Goal: Task Accomplishment & Management: Complete application form

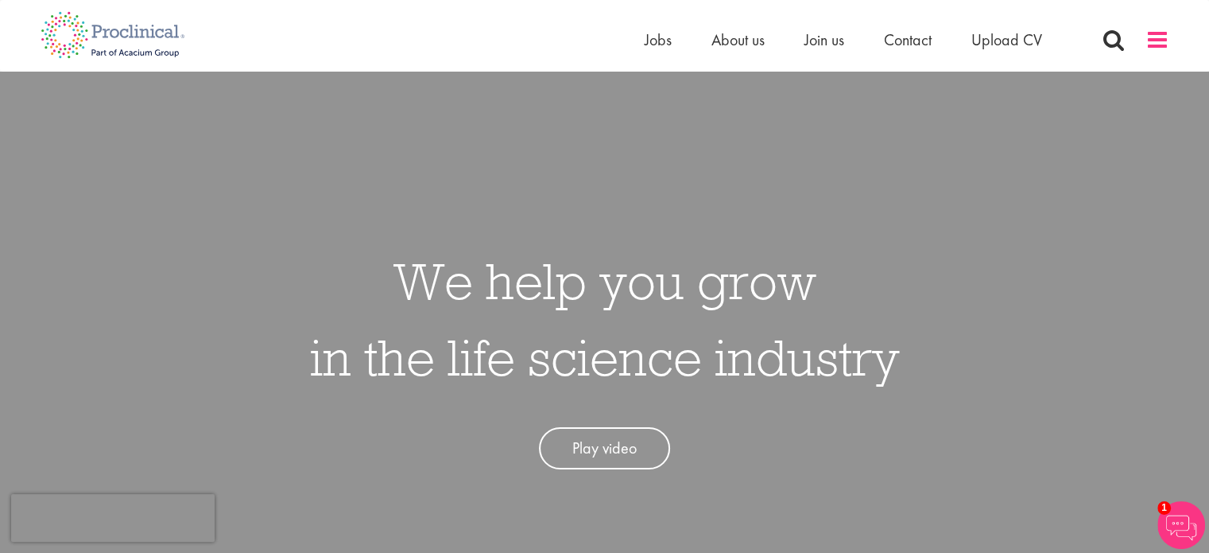
click at [1151, 45] on span at bounding box center [1158, 40] width 24 height 24
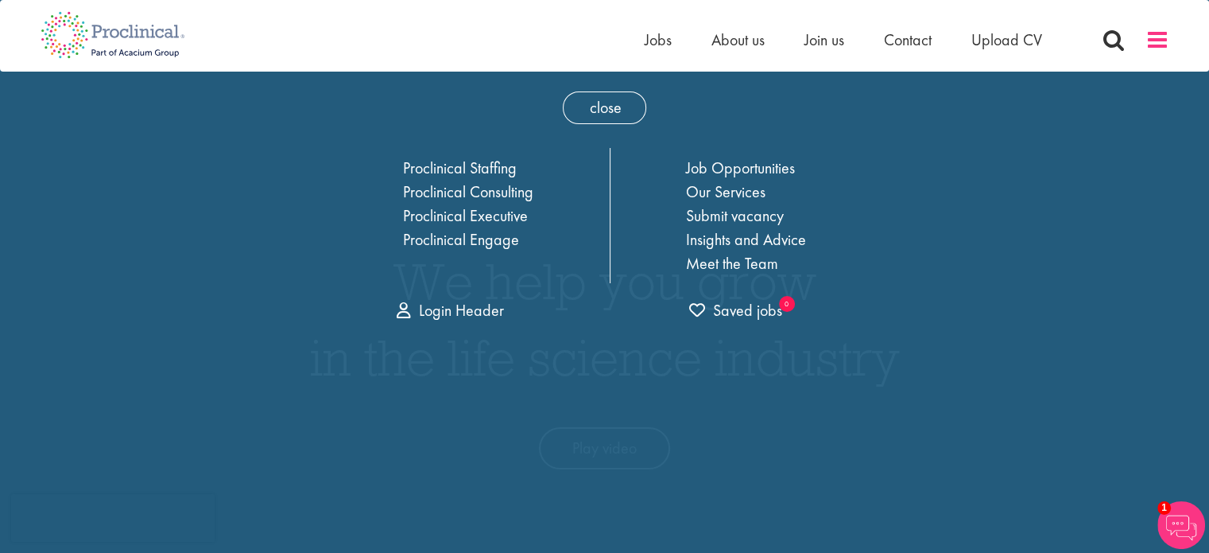
click at [1161, 41] on span at bounding box center [1158, 40] width 24 height 24
click at [507, 61] on nav "Home Jobs About us Join us Contact Upload CV" at bounding box center [604, 36] width 1209 height 72
click at [807, 39] on span "Join us" at bounding box center [825, 39] width 40 height 21
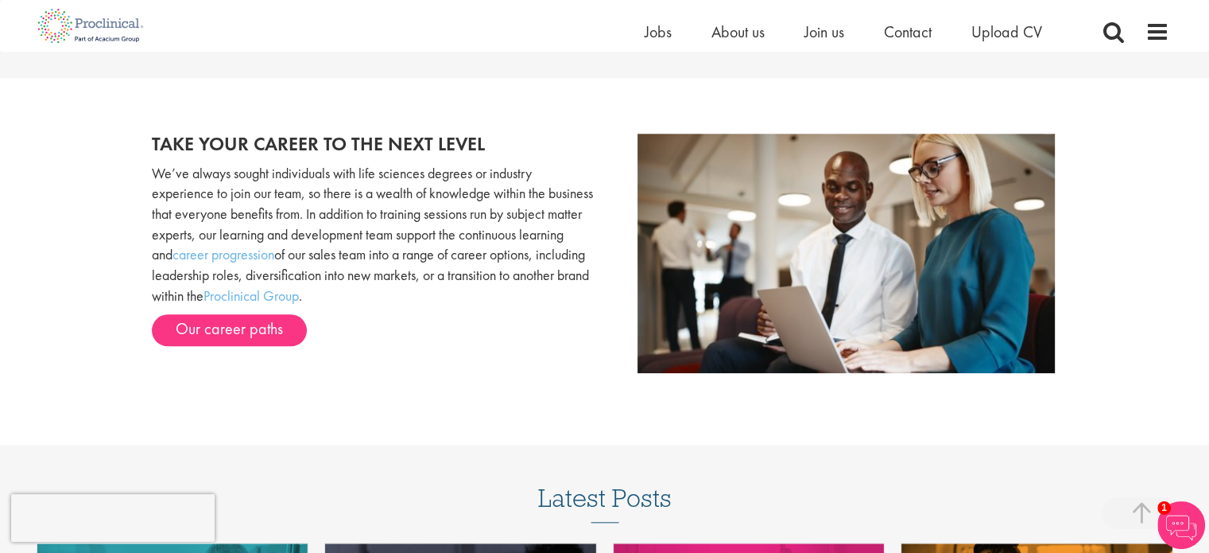
scroll to position [1590, 0]
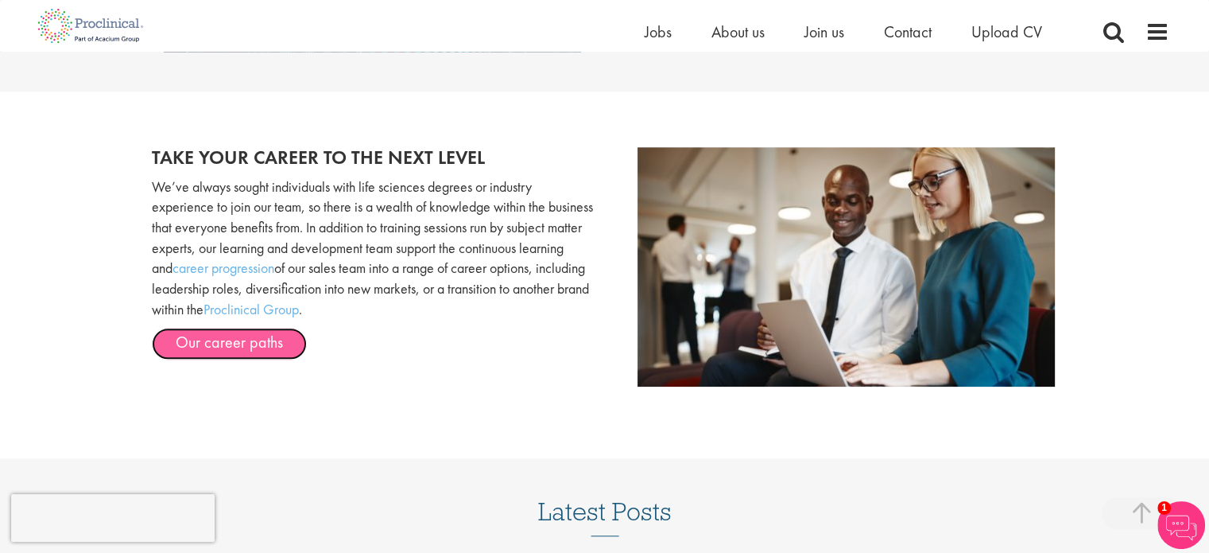
click at [257, 340] on link "Our career paths" at bounding box center [229, 344] width 155 height 32
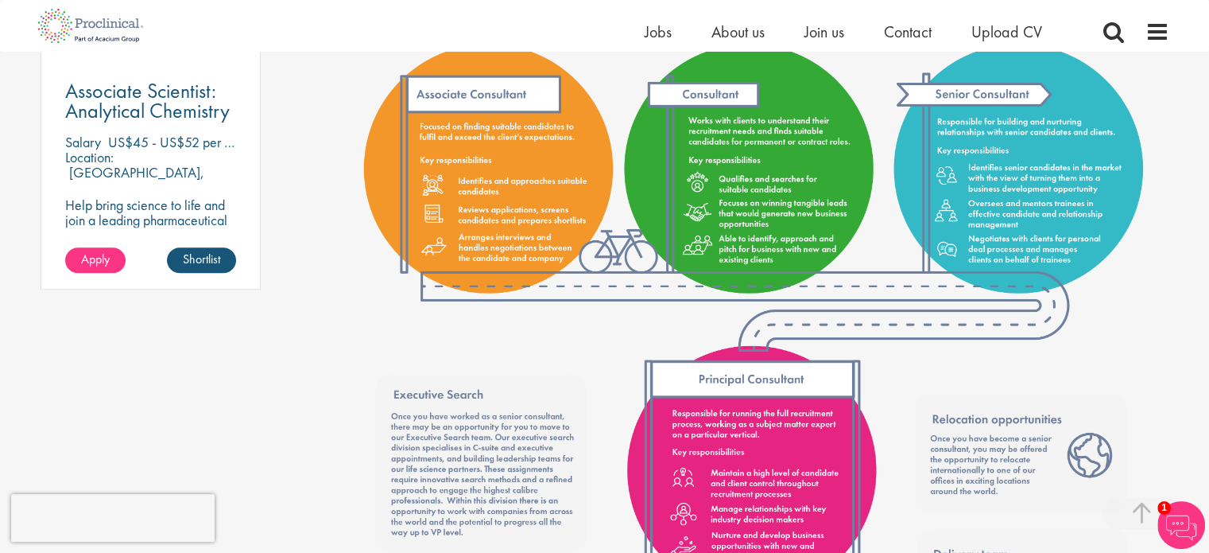
scroll to position [1193, 0]
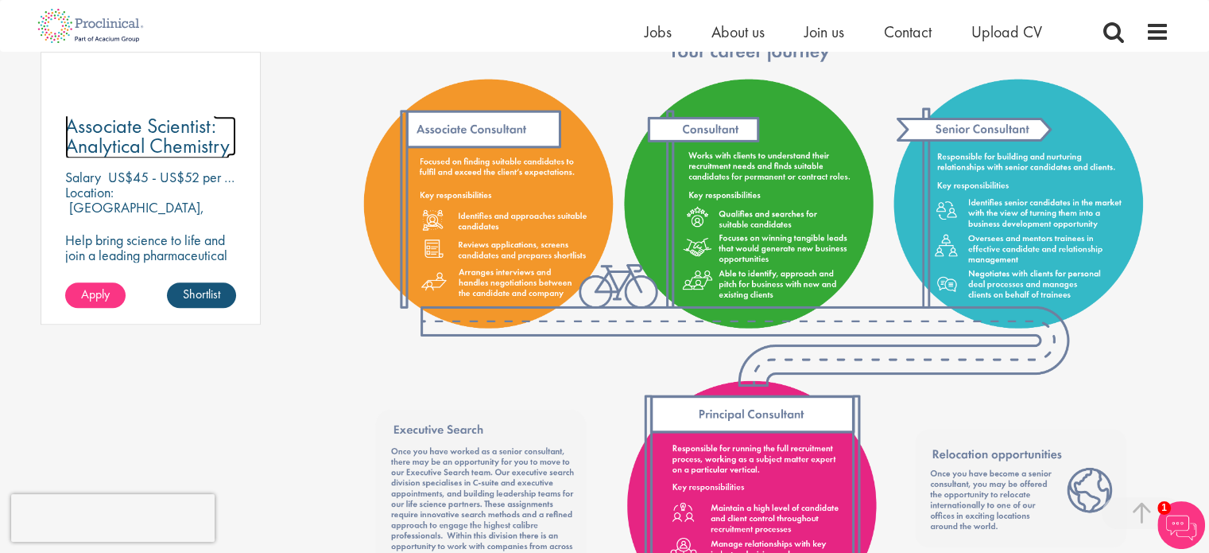
drag, startPoint x: 128, startPoint y: 135, endPoint x: 122, endPoint y: 142, distance: 9.0
click at [128, 135] on span "Associate Scientist: Analytical Chemistry" at bounding box center [147, 135] width 165 height 47
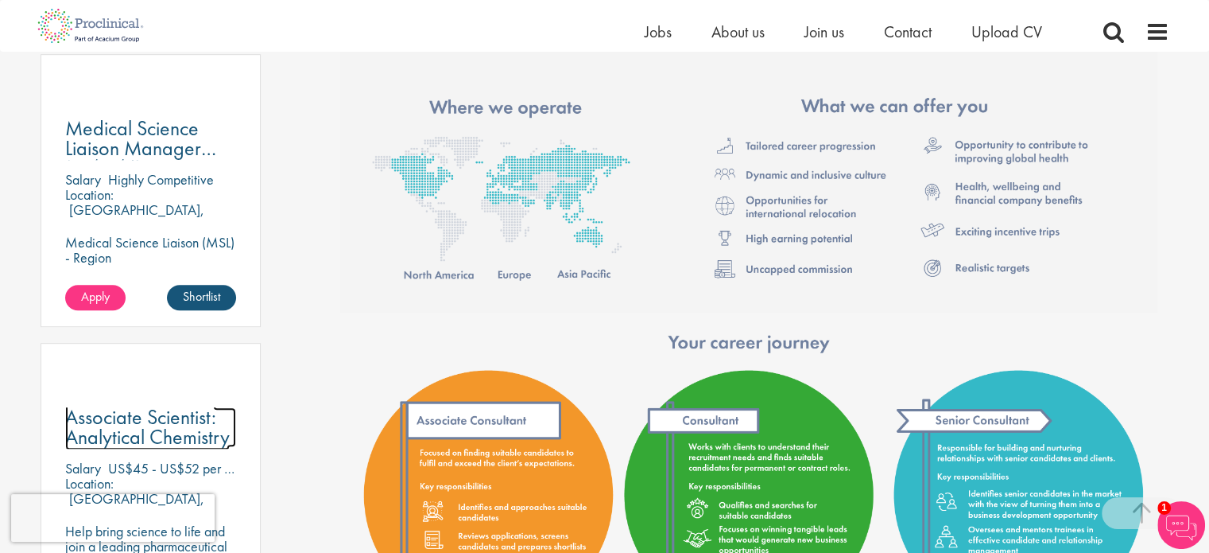
scroll to position [875, 0]
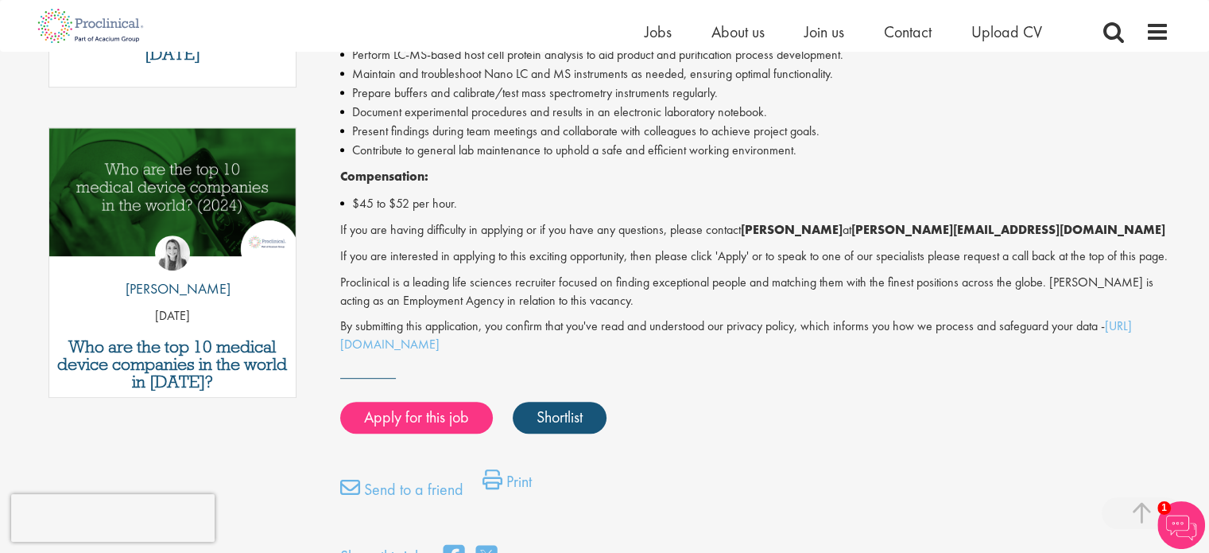
scroll to position [795, 0]
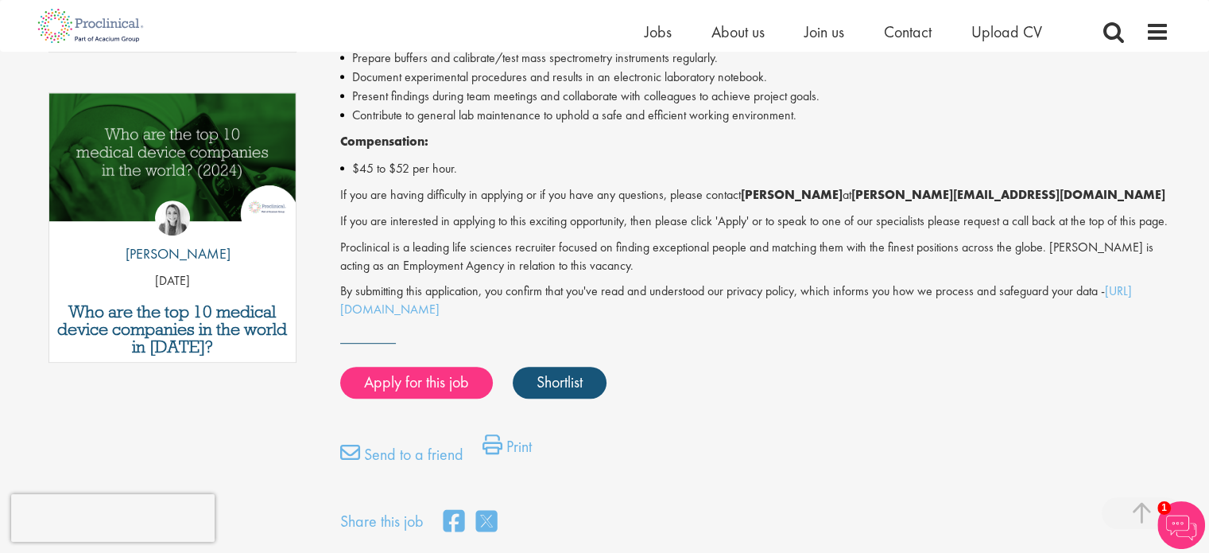
click at [86, 371] on div "Top 10 CROs to watch in 2025 by Theodora Savlovschi - Wicks 31 Mar 25 Who are t…" at bounding box center [173, 92] width 265 height 620
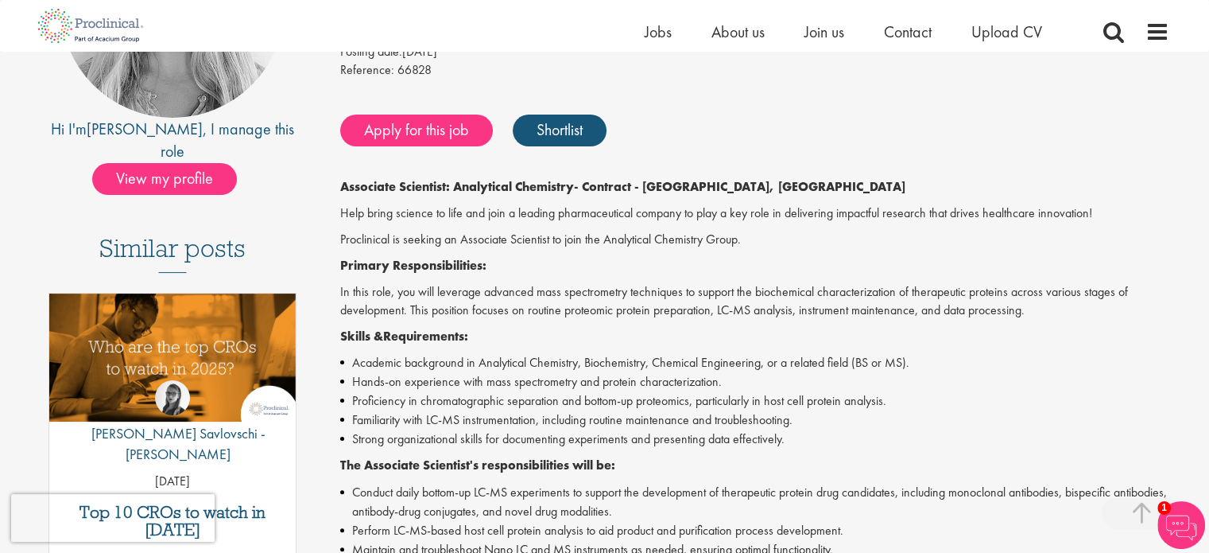
scroll to position [0, 0]
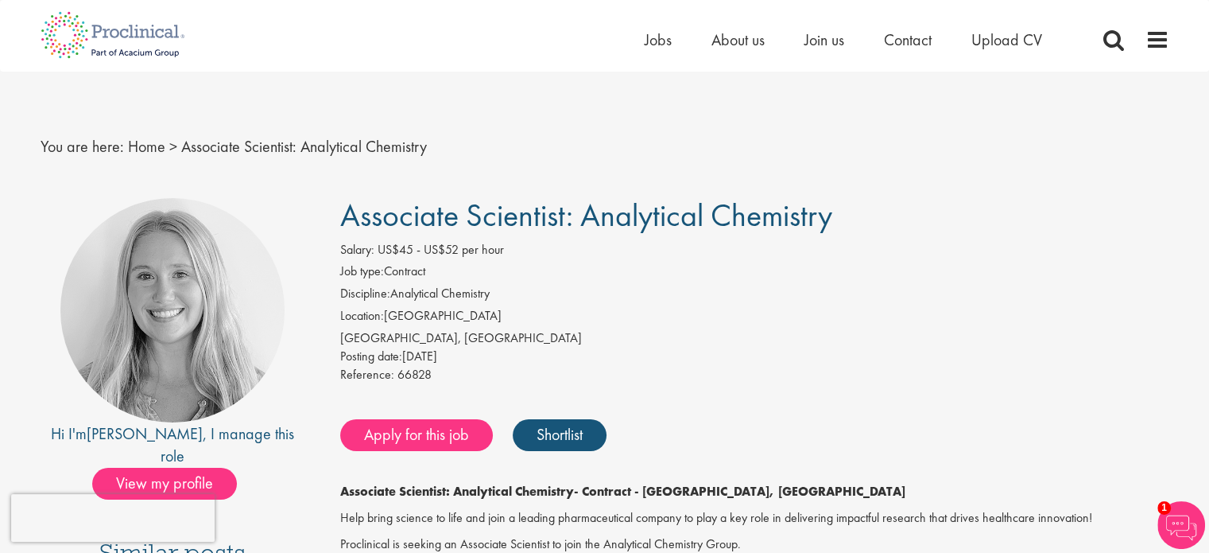
click at [57, 178] on div "You are here: Home > Associate Scientist: Analytical Chemistry" at bounding box center [605, 131] width 1153 height 118
click at [441, 254] on span "US$45 - US$52 per hour" at bounding box center [441, 249] width 126 height 17
click at [485, 305] on li "Discipline: Analytical Chemistry" at bounding box center [754, 296] width 829 height 22
click at [132, 80] on div "You are here: Home > Associate Scientist: Analytical Chemistry" at bounding box center [605, 131] width 1153 height 118
click at [68, 198] on div at bounding box center [172, 310] width 224 height 224
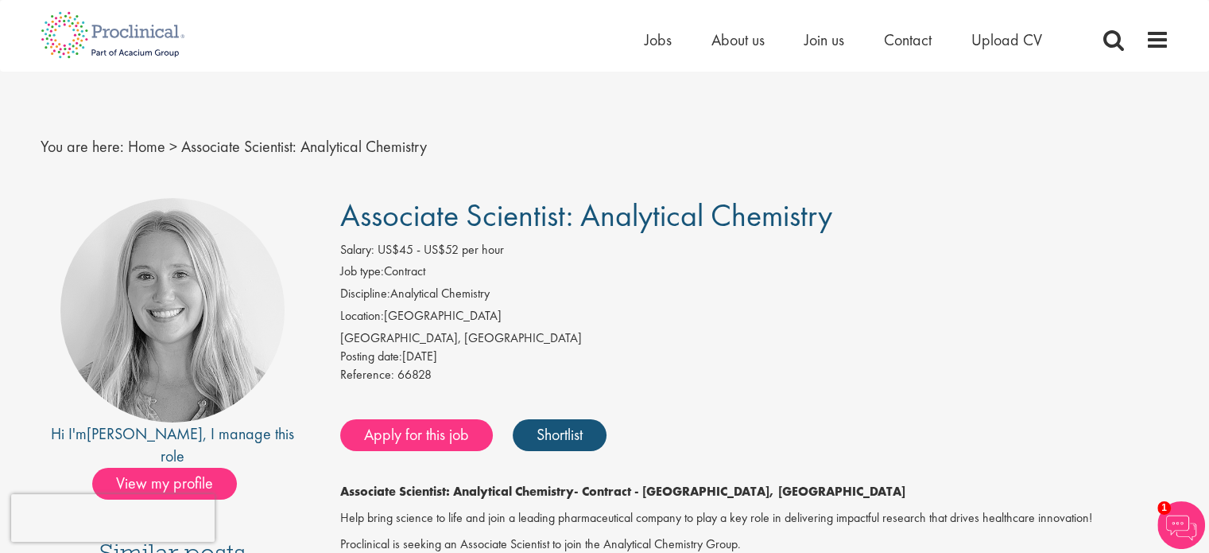
drag, startPoint x: 381, startPoint y: 212, endPoint x: 890, endPoint y: 228, distance: 509.1
click at [890, 228] on h1 "Associate Scientist: Analytical Chemistry" at bounding box center [754, 215] width 829 height 35
copy span "Associate Scientist: Analytical Chemistry"
click at [43, 219] on div "Hi I'm Shannon , I manage this role View my profile" at bounding box center [173, 348] width 265 height 301
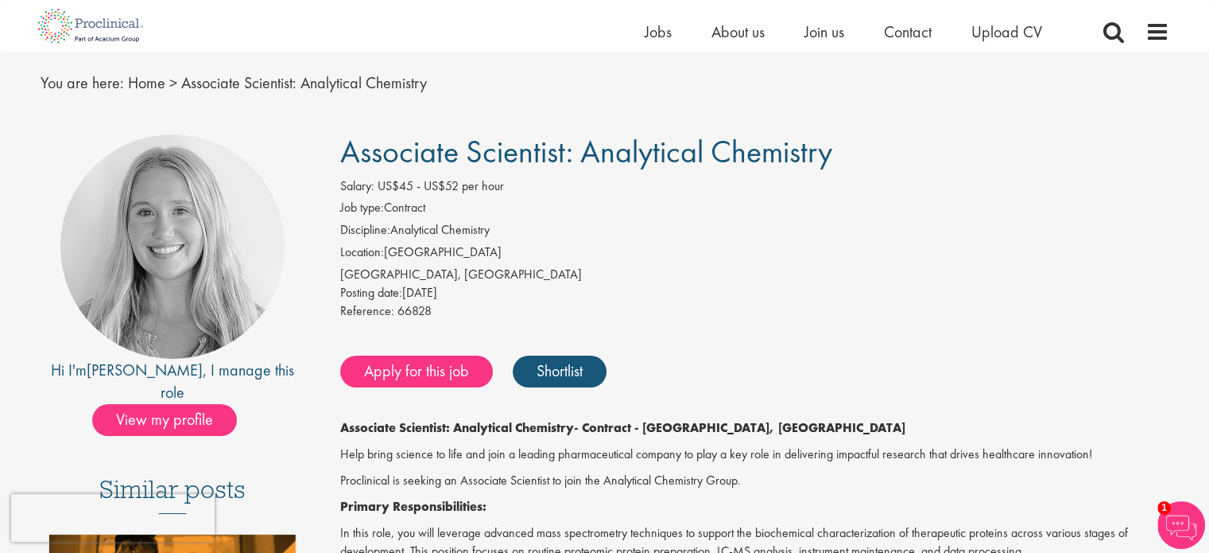
scroll to position [80, 0]
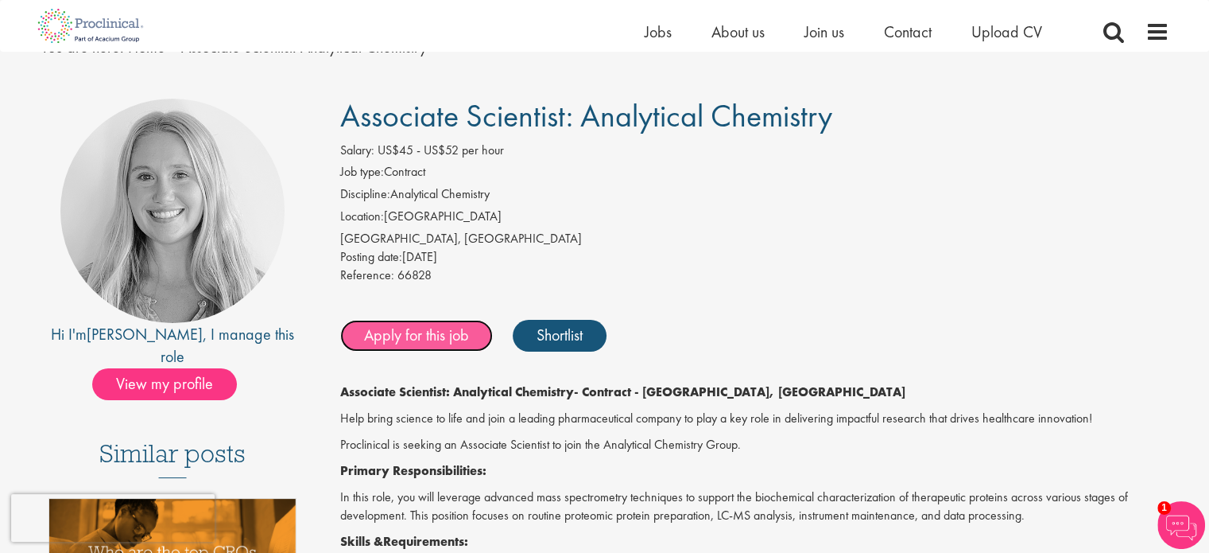
click at [417, 343] on link "Apply for this job" at bounding box center [416, 336] width 153 height 32
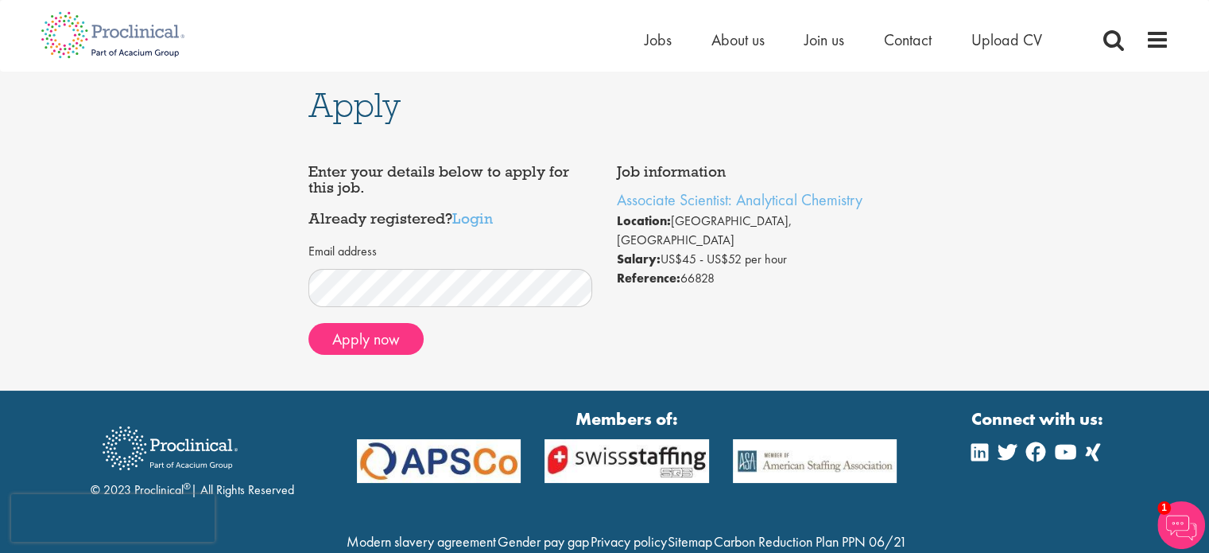
click at [456, 225] on h4 "Enter your details below to apply for this job. Already registered? Login" at bounding box center [451, 195] width 285 height 63
click at [388, 346] on button "Apply now" at bounding box center [366, 339] width 115 height 32
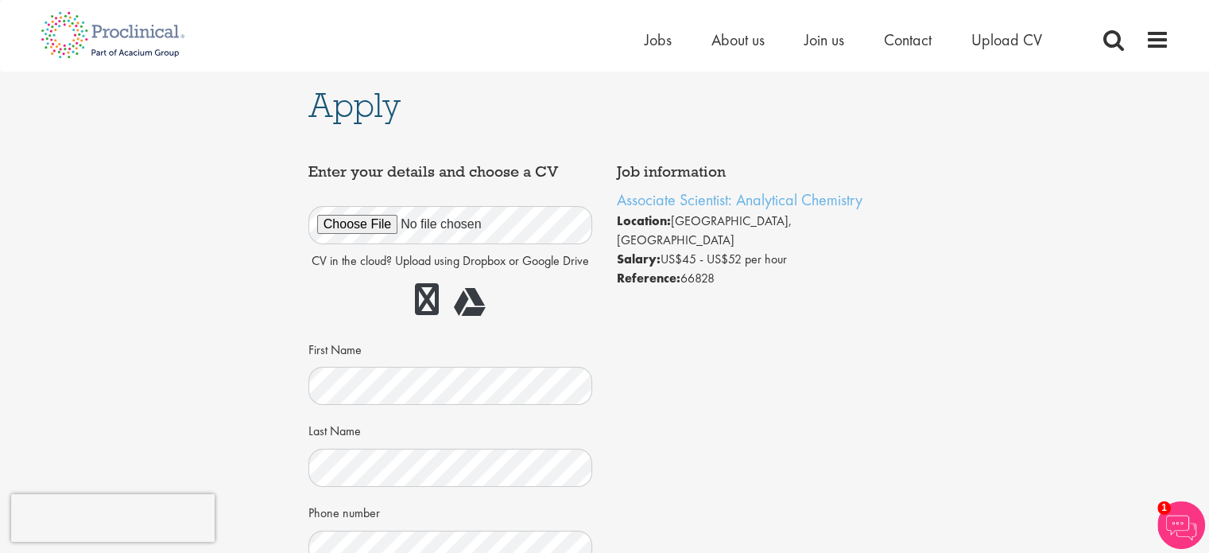
click at [973, 231] on div "Apply Job information Associate Scientist: Analytical Chemistry Location: [GEOG…" at bounding box center [604, 503] width 1233 height 862
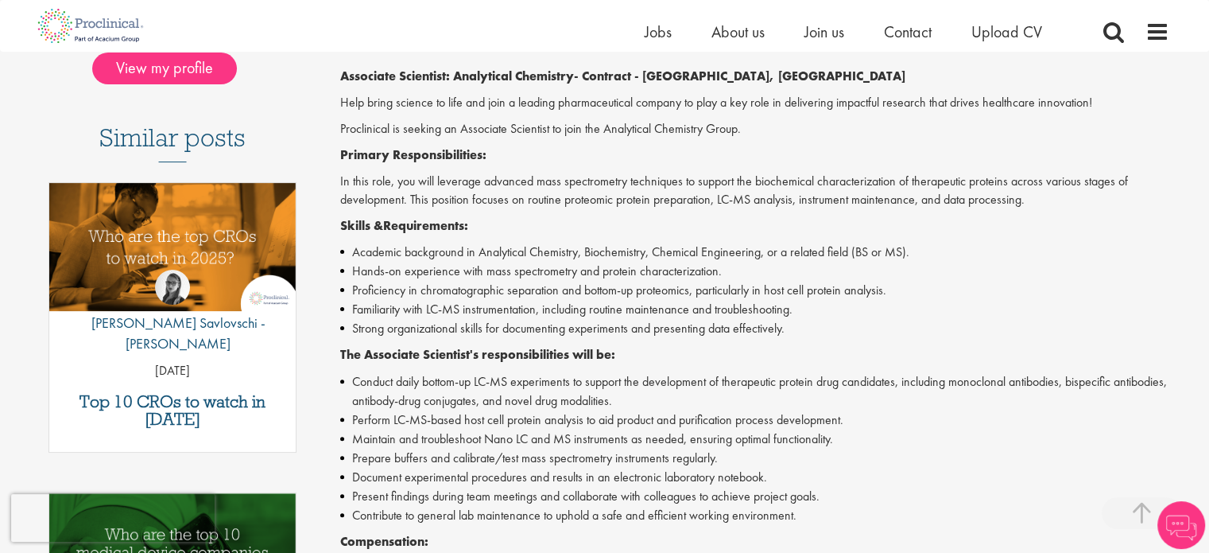
scroll to position [480, 0]
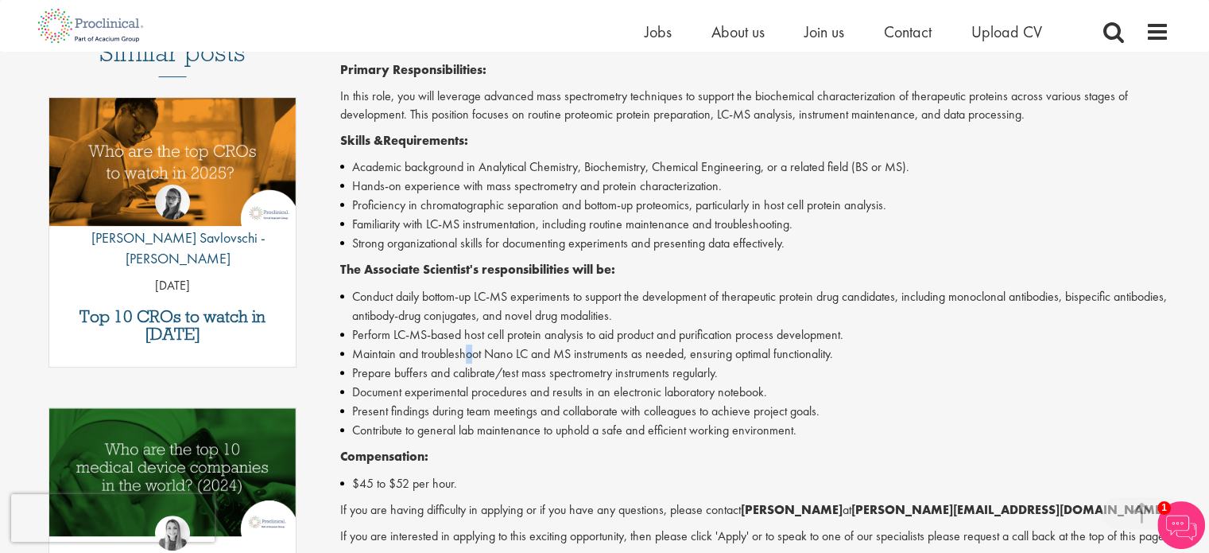
click at [472, 348] on li "Maintain and troubleshoot Nano LC and MS instruments as needed, ensuring optima…" at bounding box center [754, 353] width 829 height 19
click at [556, 289] on li "Conduct daily bottom-up LC-MS experiments to support the development of therape…" at bounding box center [754, 306] width 829 height 38
